Goal: Obtain resource: Obtain resource

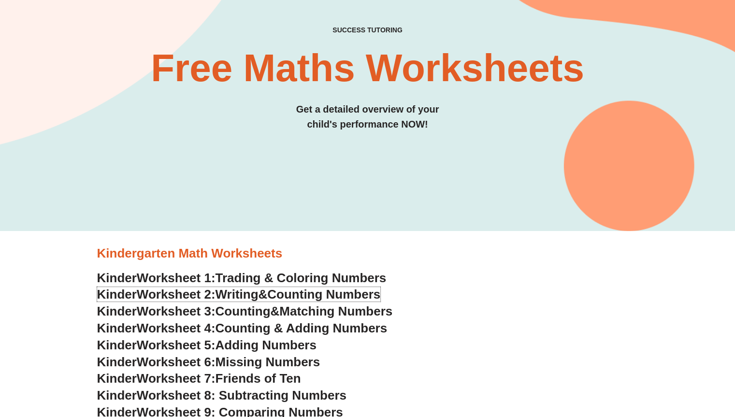
click at [313, 293] on span "Counting Numbers" at bounding box center [323, 294] width 113 height 15
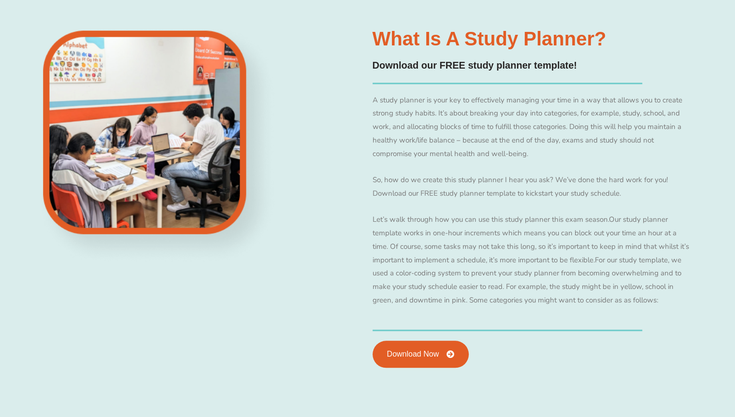
scroll to position [949, 0]
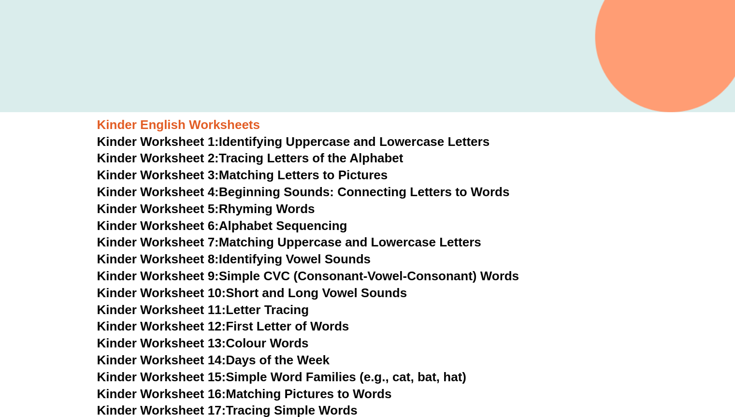
click at [355, 150] on h3 "Kinder Worksheet 2: Tracing Letters of the Alphabet" at bounding box center [367, 158] width 541 height 16
click at [320, 157] on link "Kinder Worksheet 2: Tracing Letters of the Alphabet" at bounding box center [250, 158] width 306 height 15
